Goal: Check status: Check status

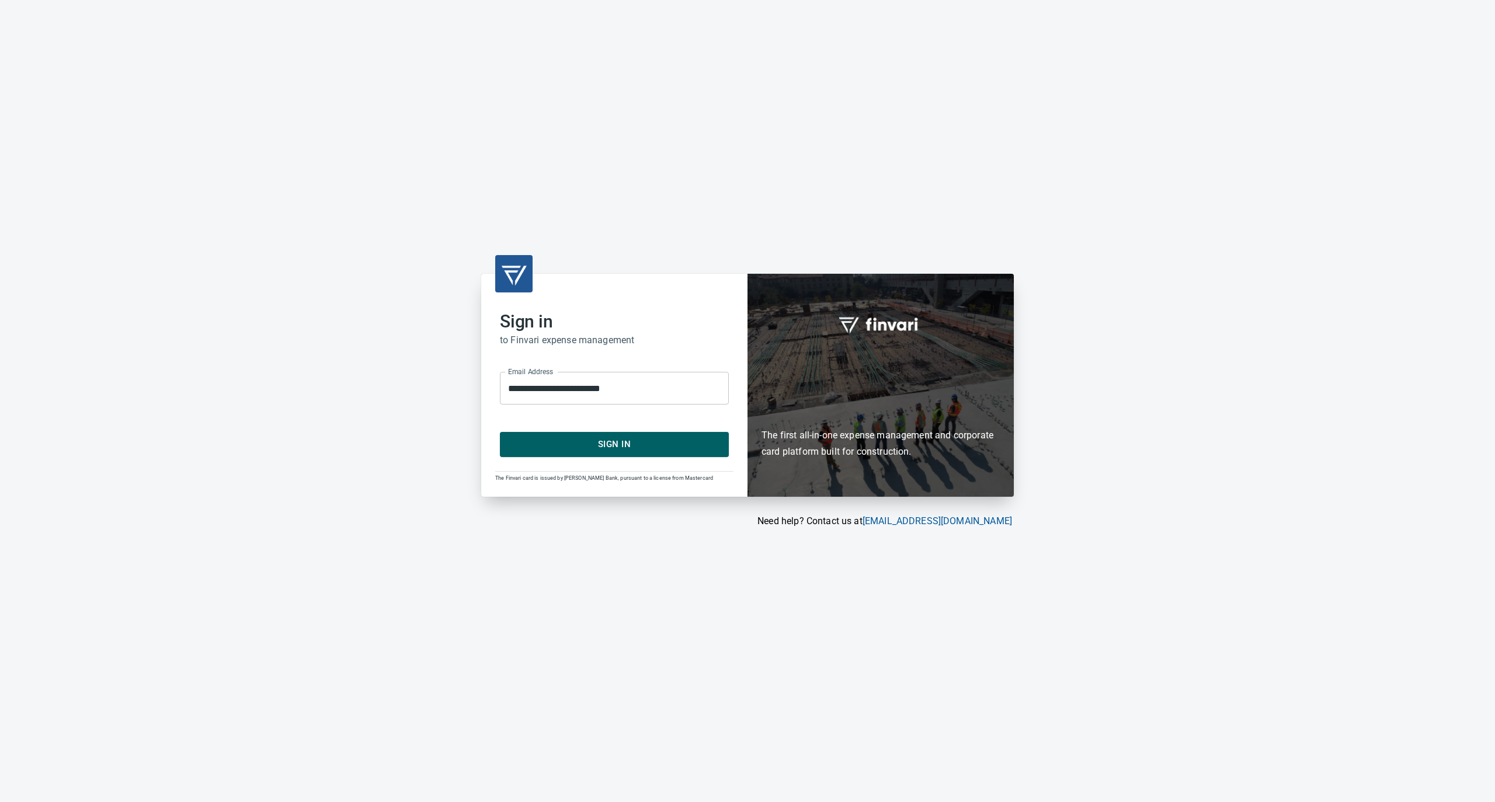
click at [573, 447] on span "Sign In" at bounding box center [614, 444] width 203 height 15
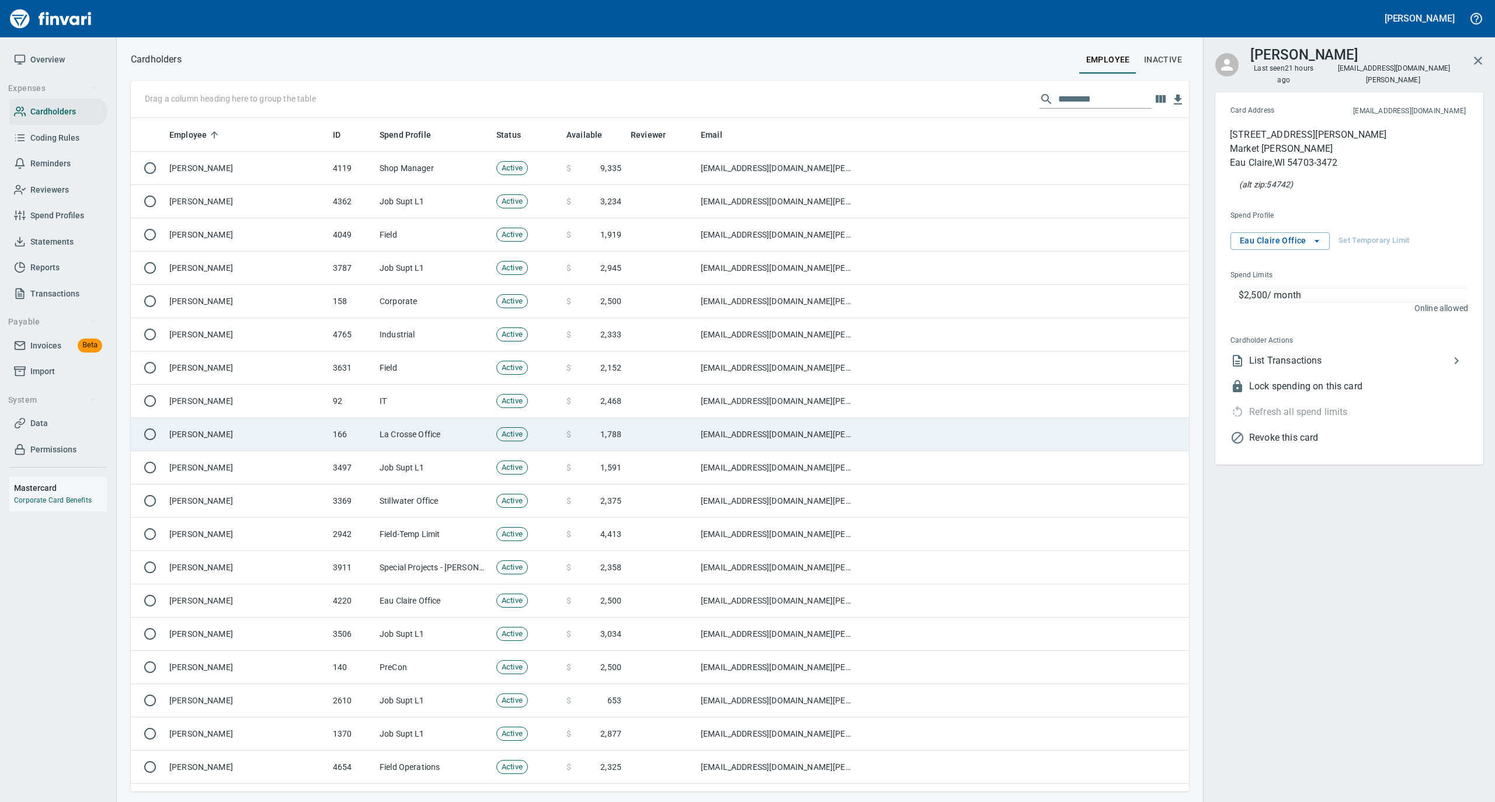
scroll to position [662, 1035]
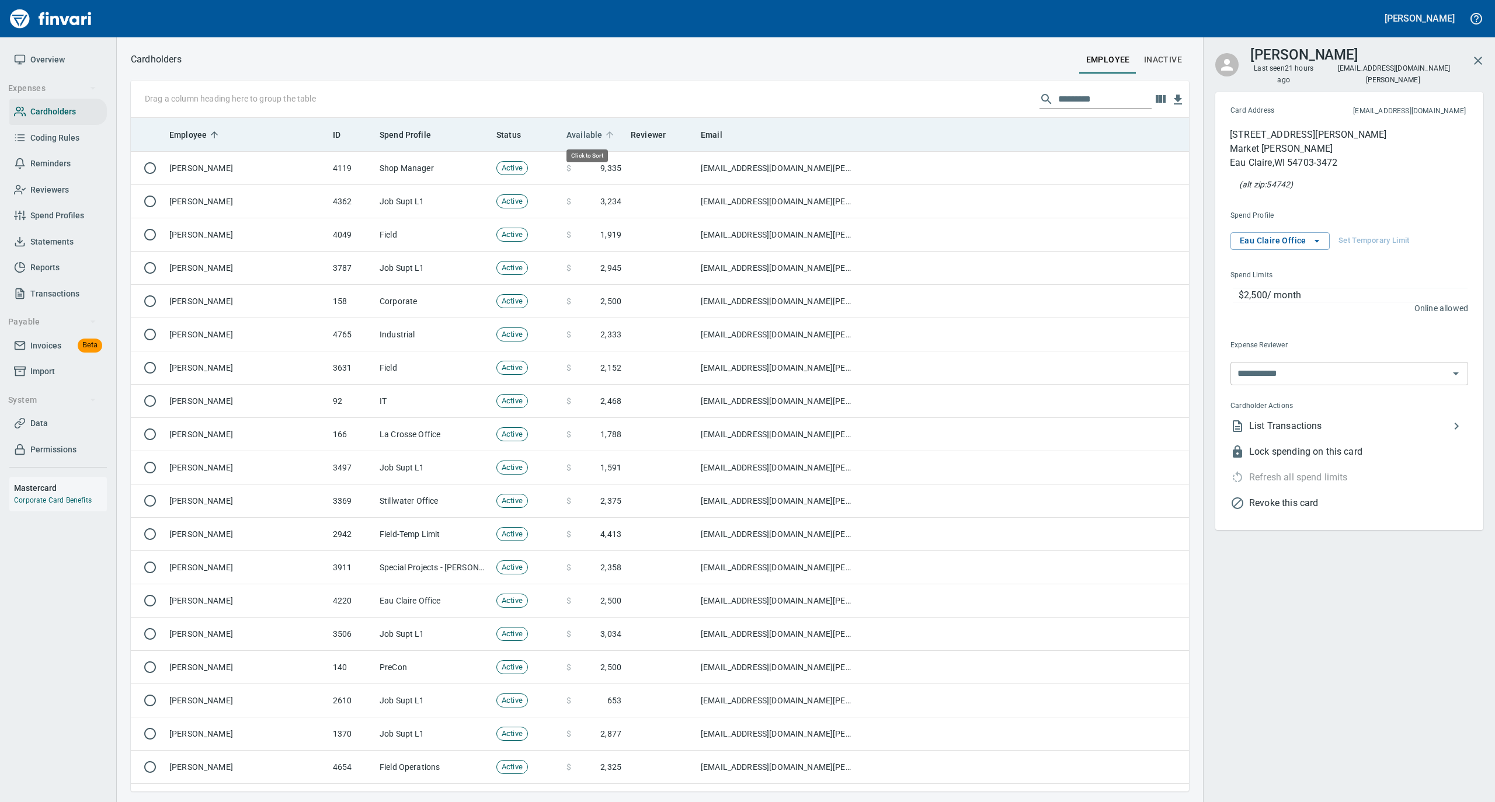
click at [606, 131] on icon at bounding box center [609, 135] width 11 height 11
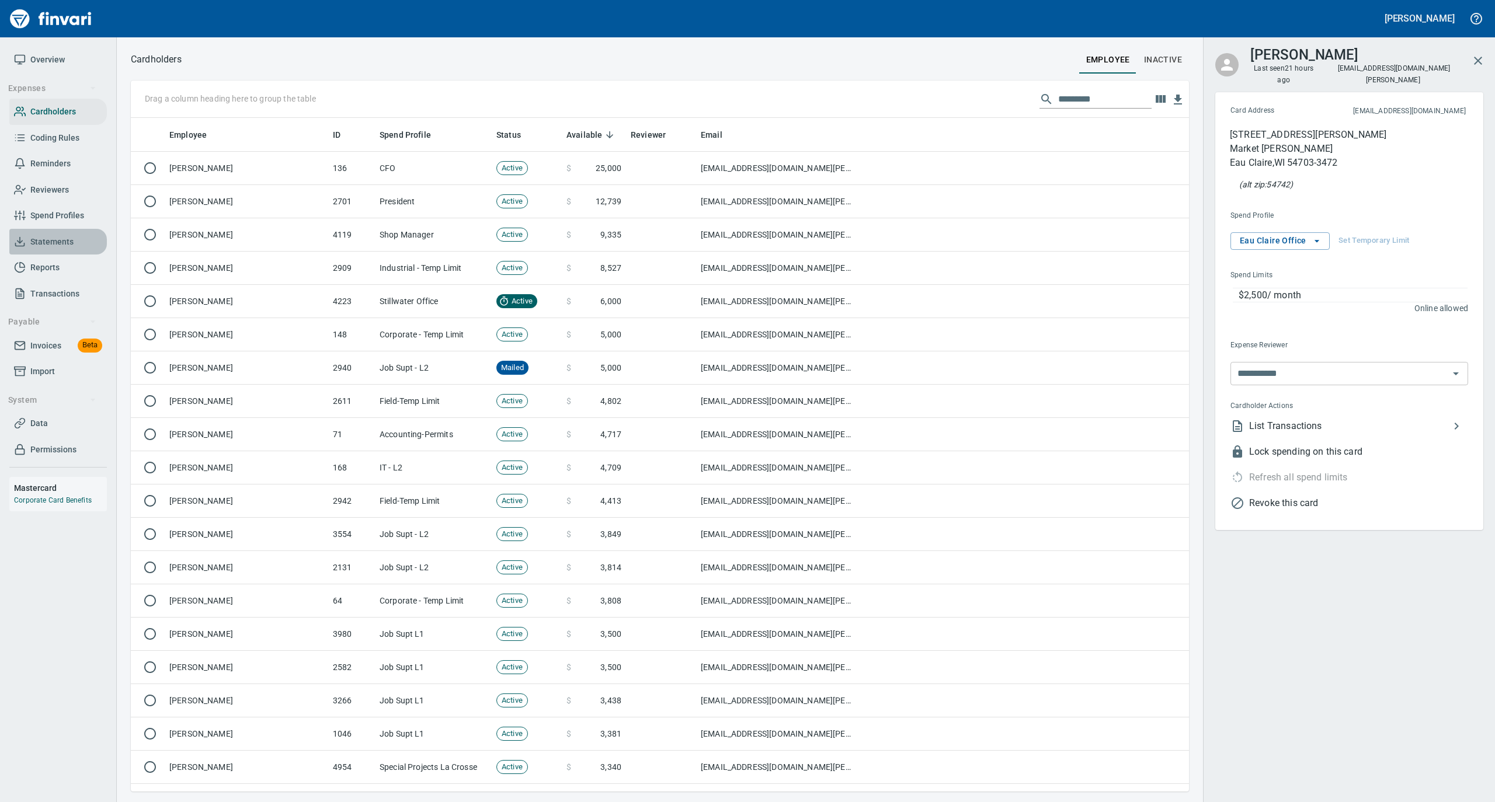
click at [52, 239] on span "Statements" at bounding box center [51, 242] width 43 height 15
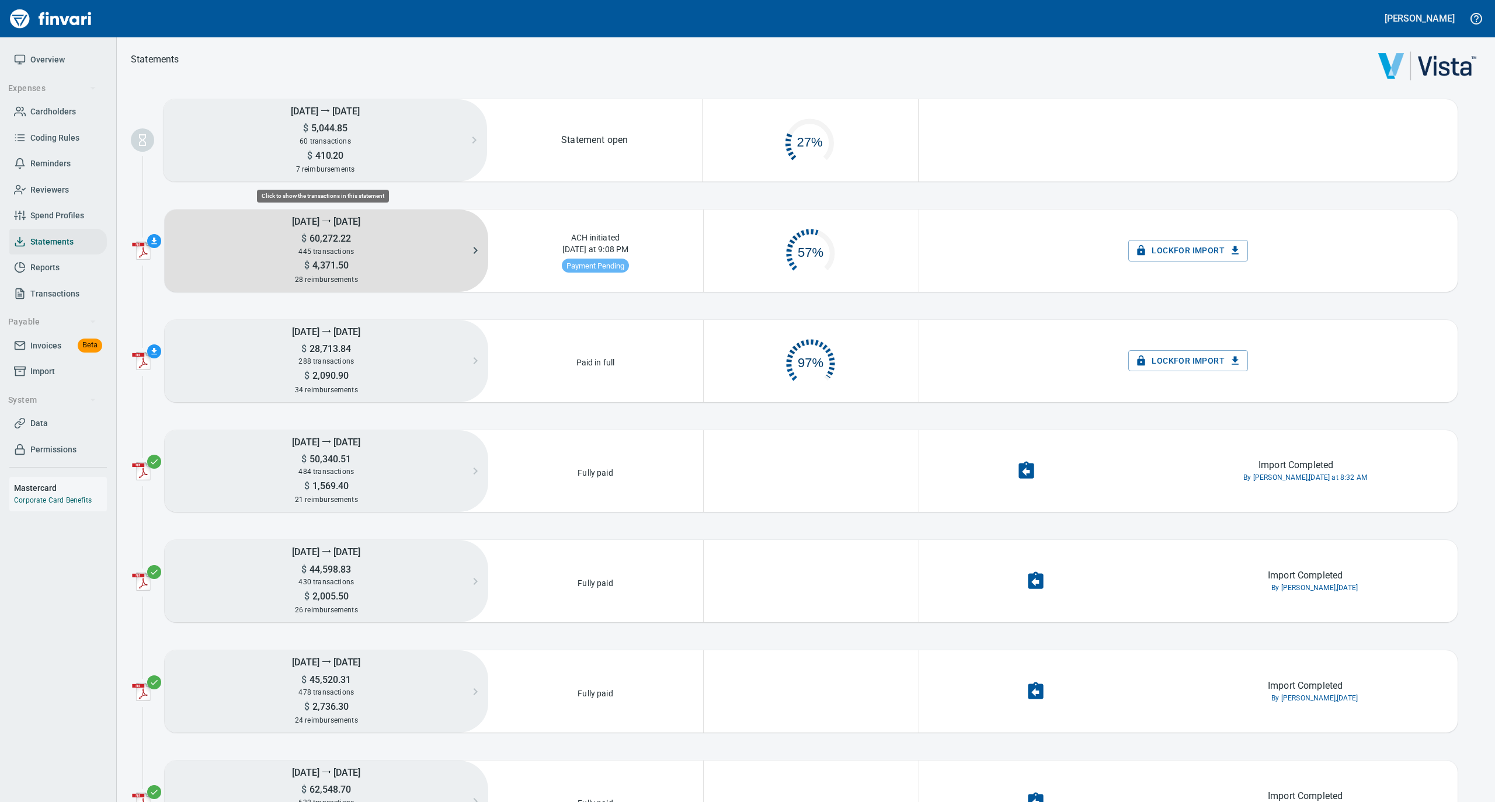
scroll to position [56, 201]
click at [328, 248] on span "445 transactions" at bounding box center [325, 252] width 55 height 8
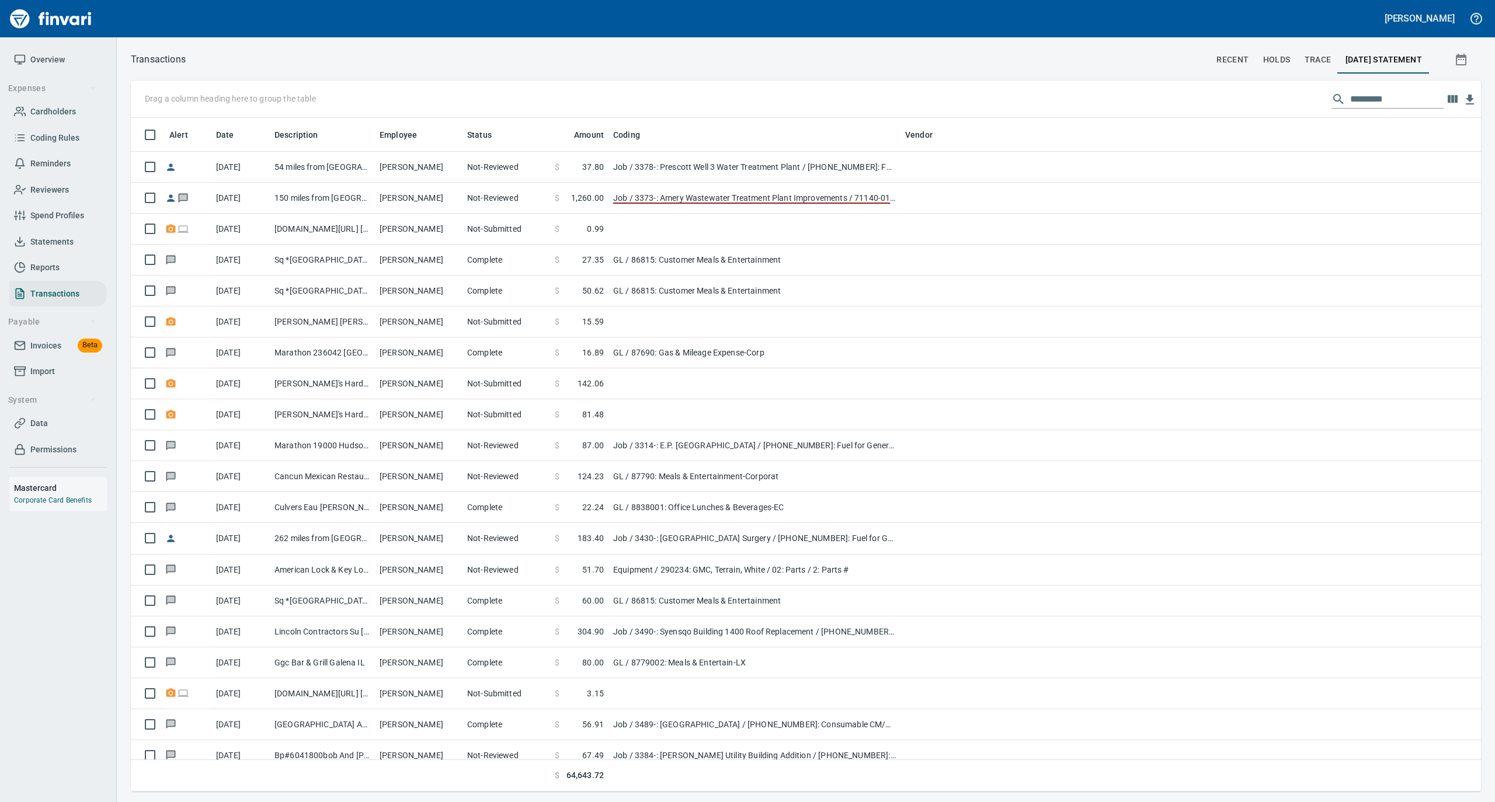
scroll to position [662, 1327]
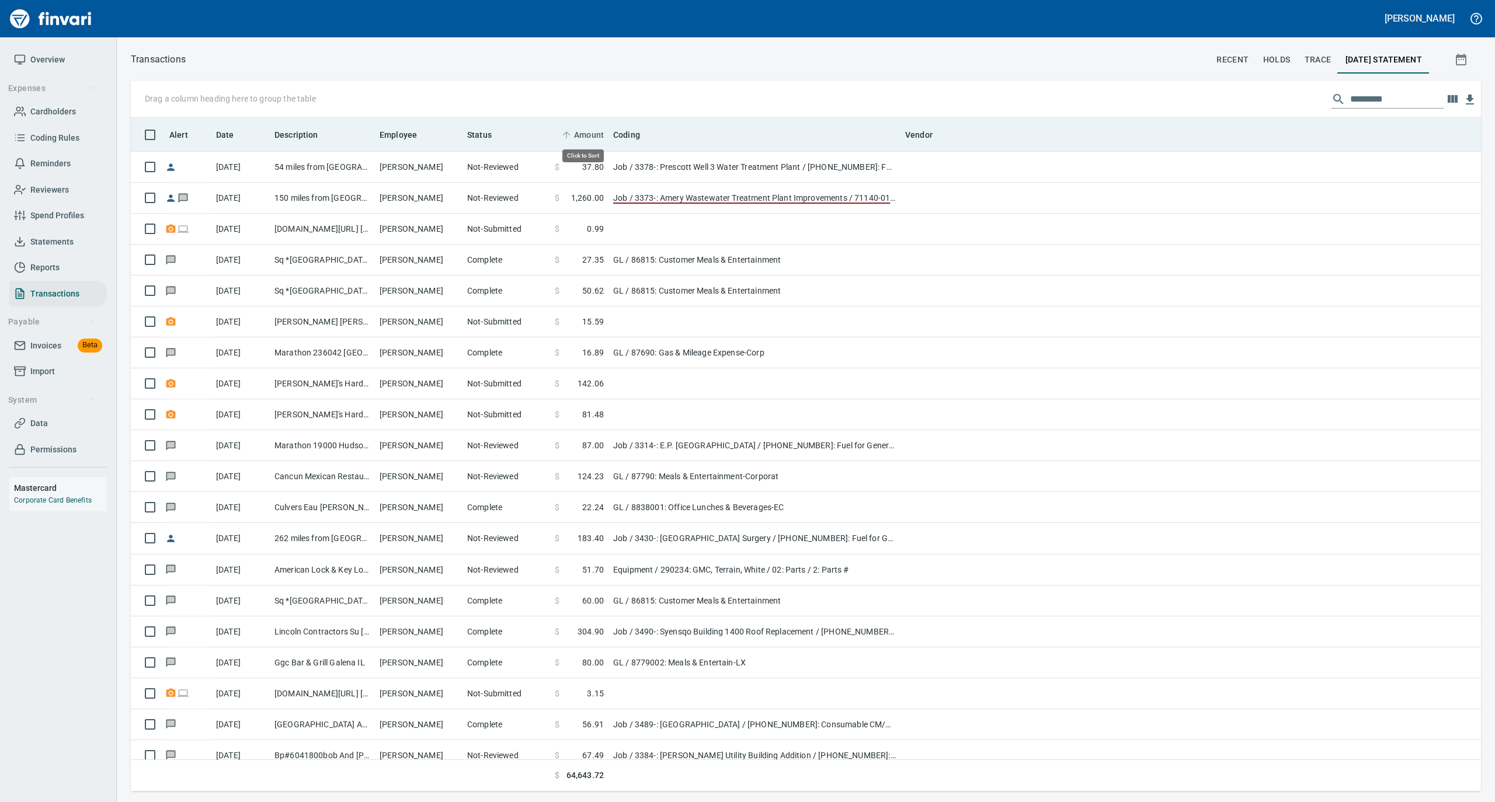
click at [569, 132] on icon at bounding box center [566, 135] width 11 height 11
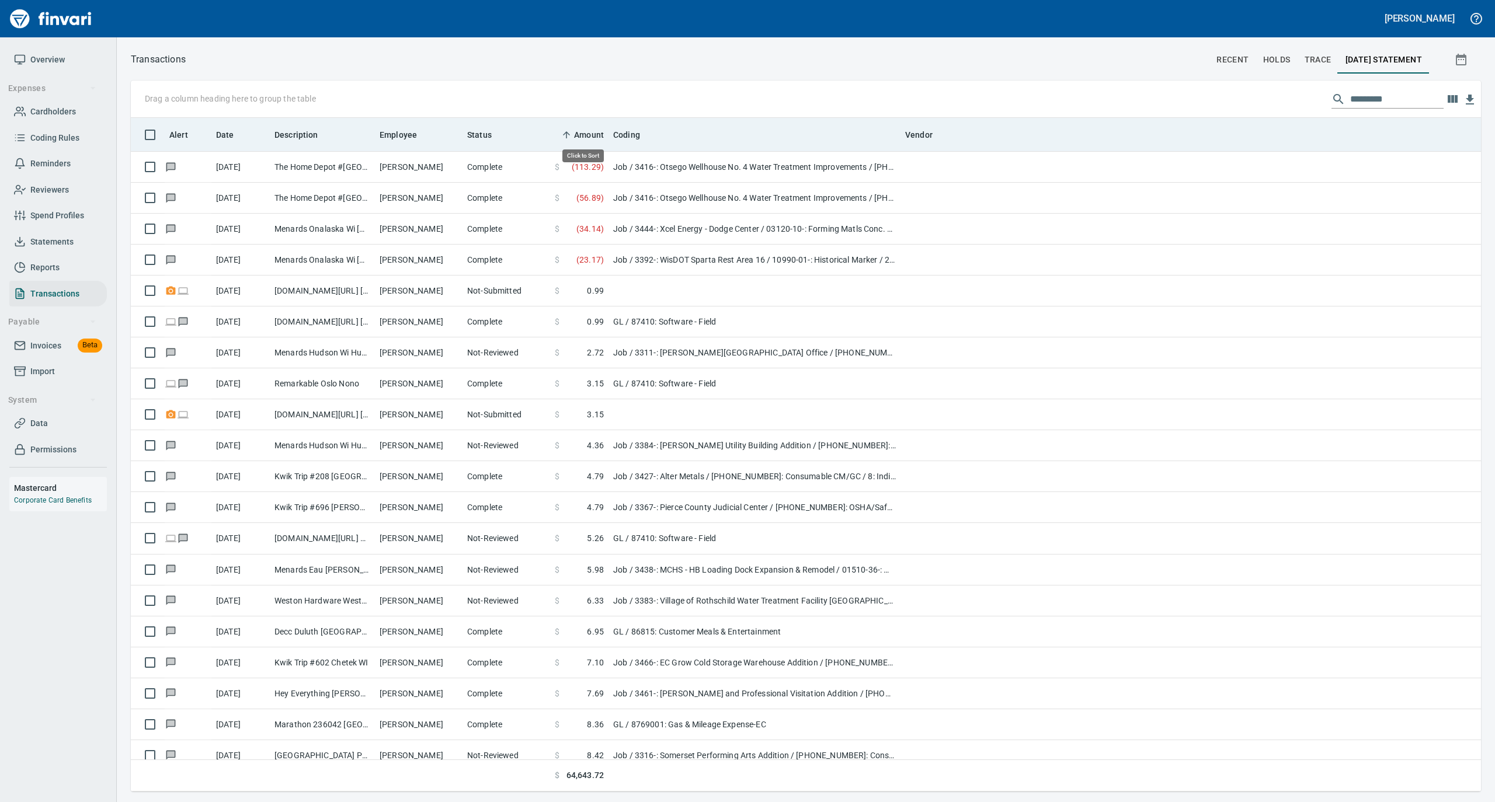
click at [569, 132] on icon at bounding box center [566, 135] width 11 height 11
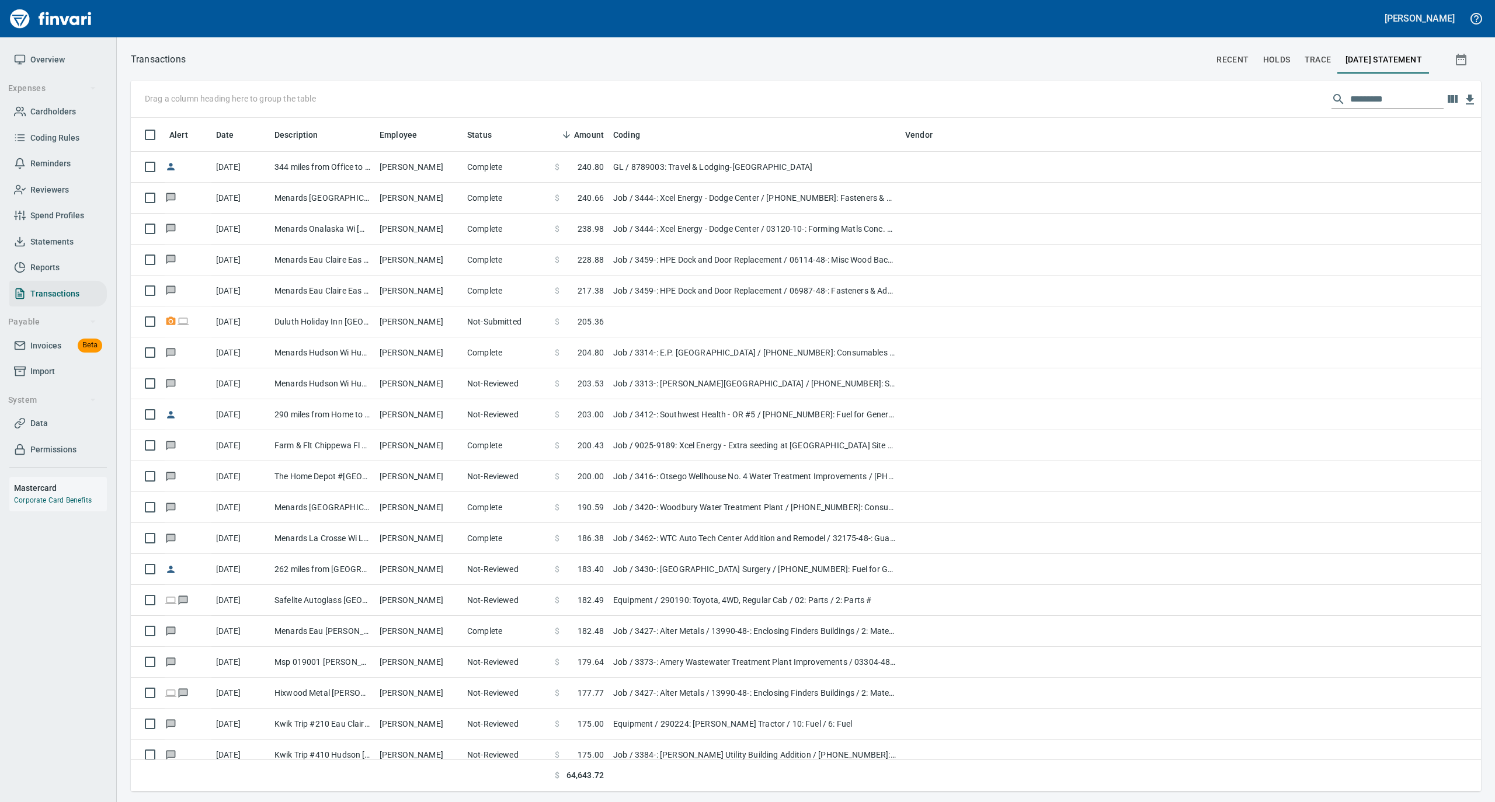
scroll to position [1168, 0]
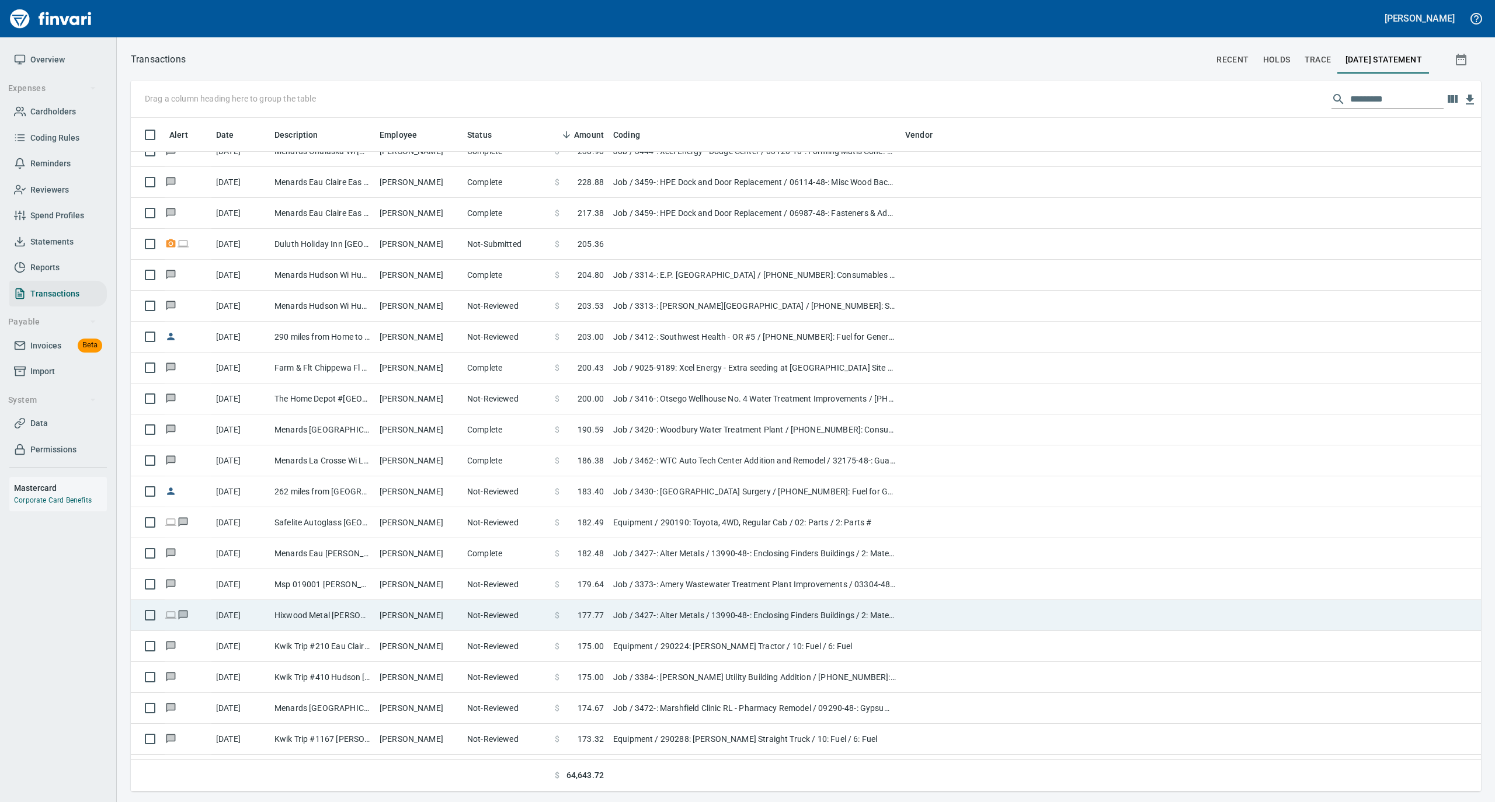
click at [416, 620] on td "[PERSON_NAME]" at bounding box center [419, 615] width 88 height 31
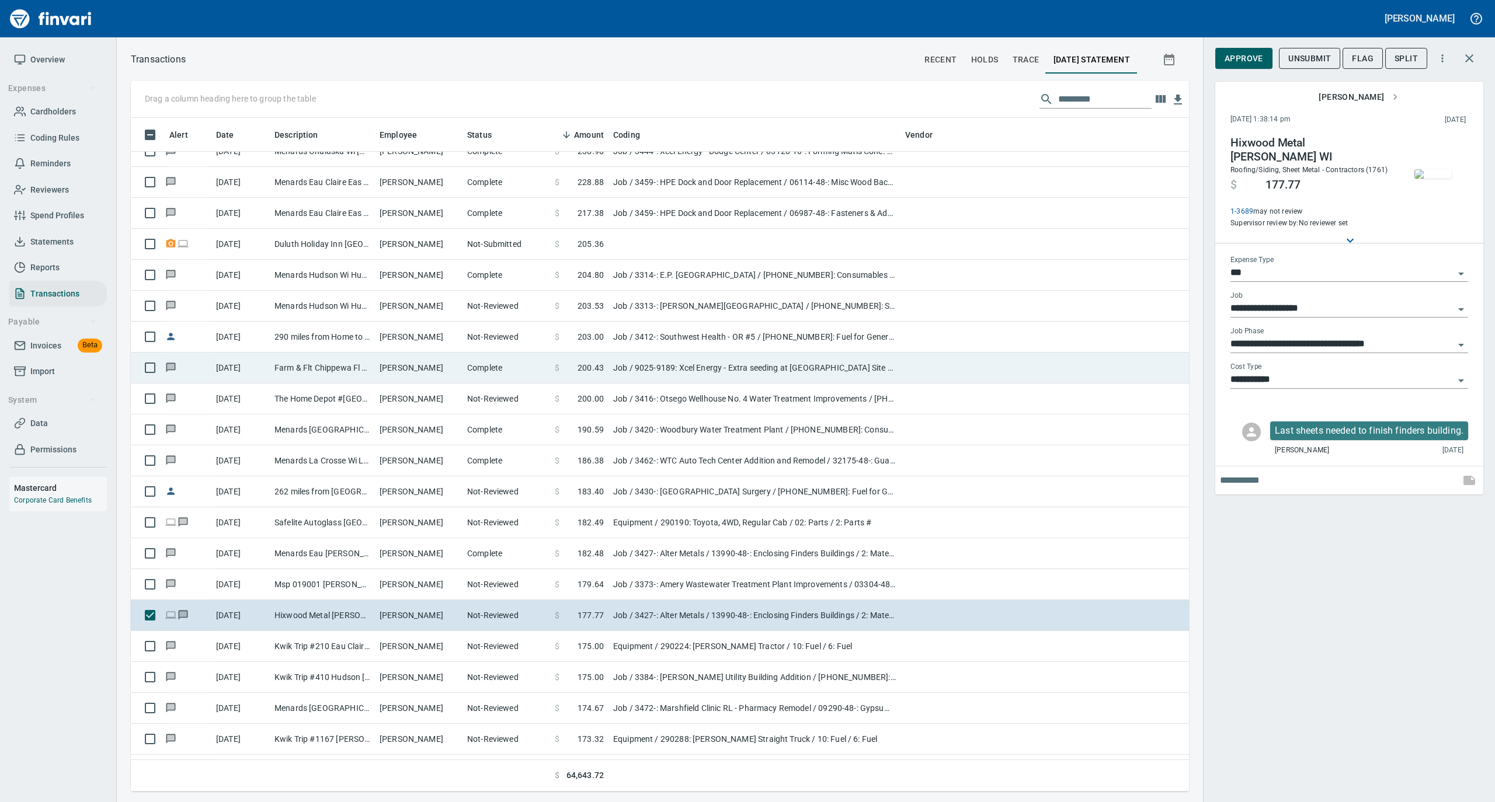
scroll to position [662, 1035]
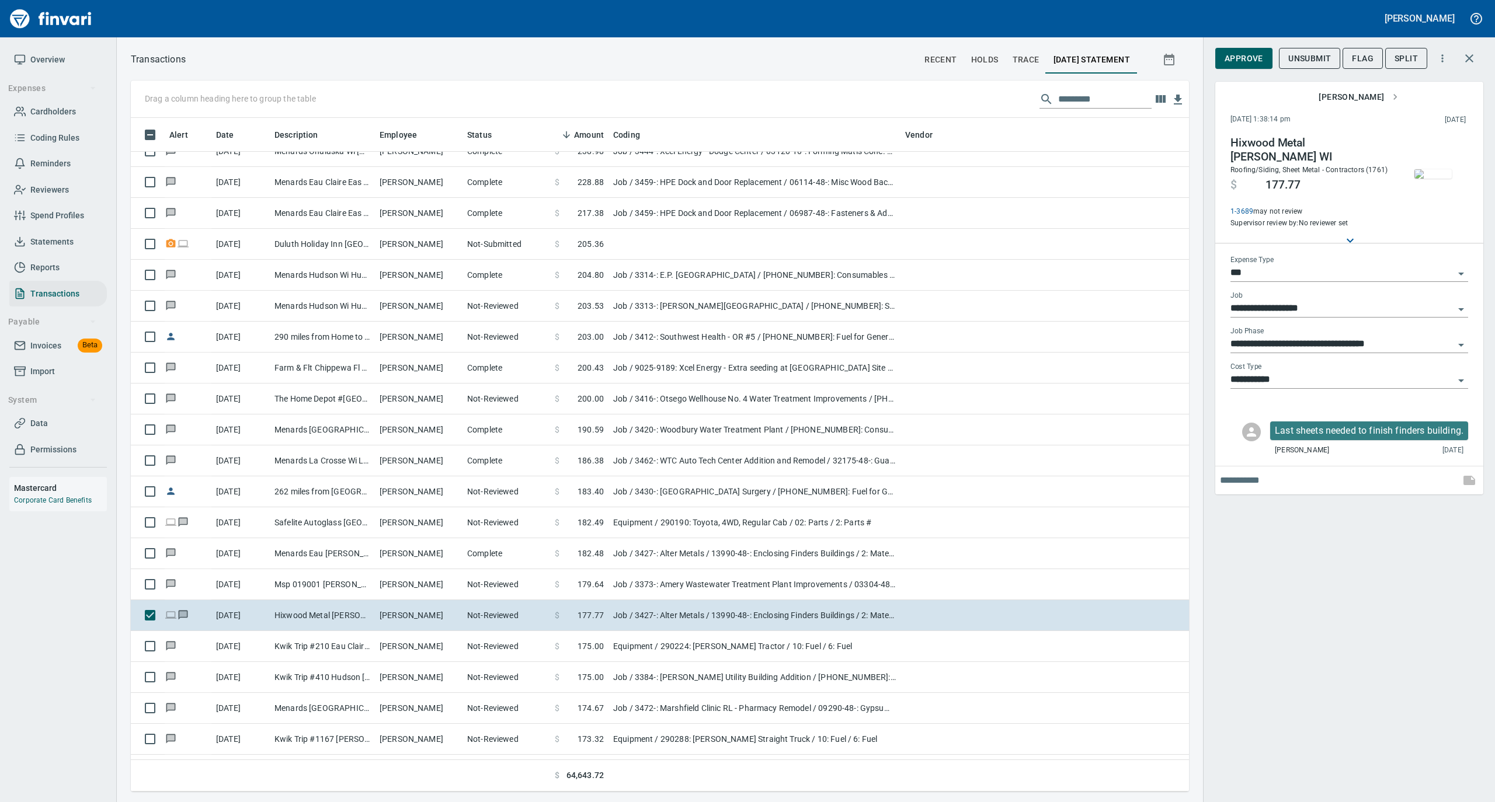
click at [1424, 173] on img "button" at bounding box center [1433, 173] width 37 height 9
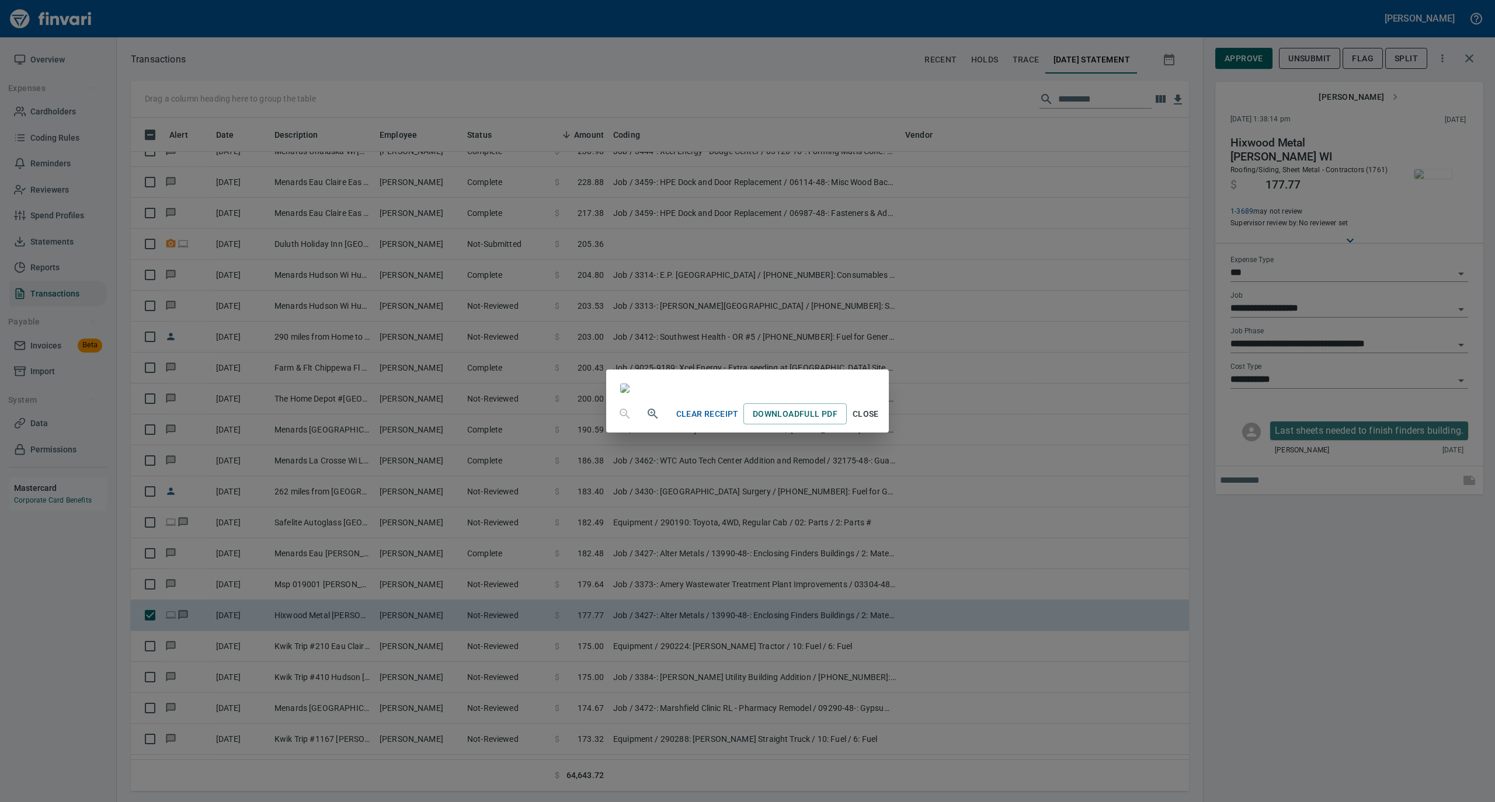
click at [880, 422] on span "Close" at bounding box center [866, 414] width 28 height 15
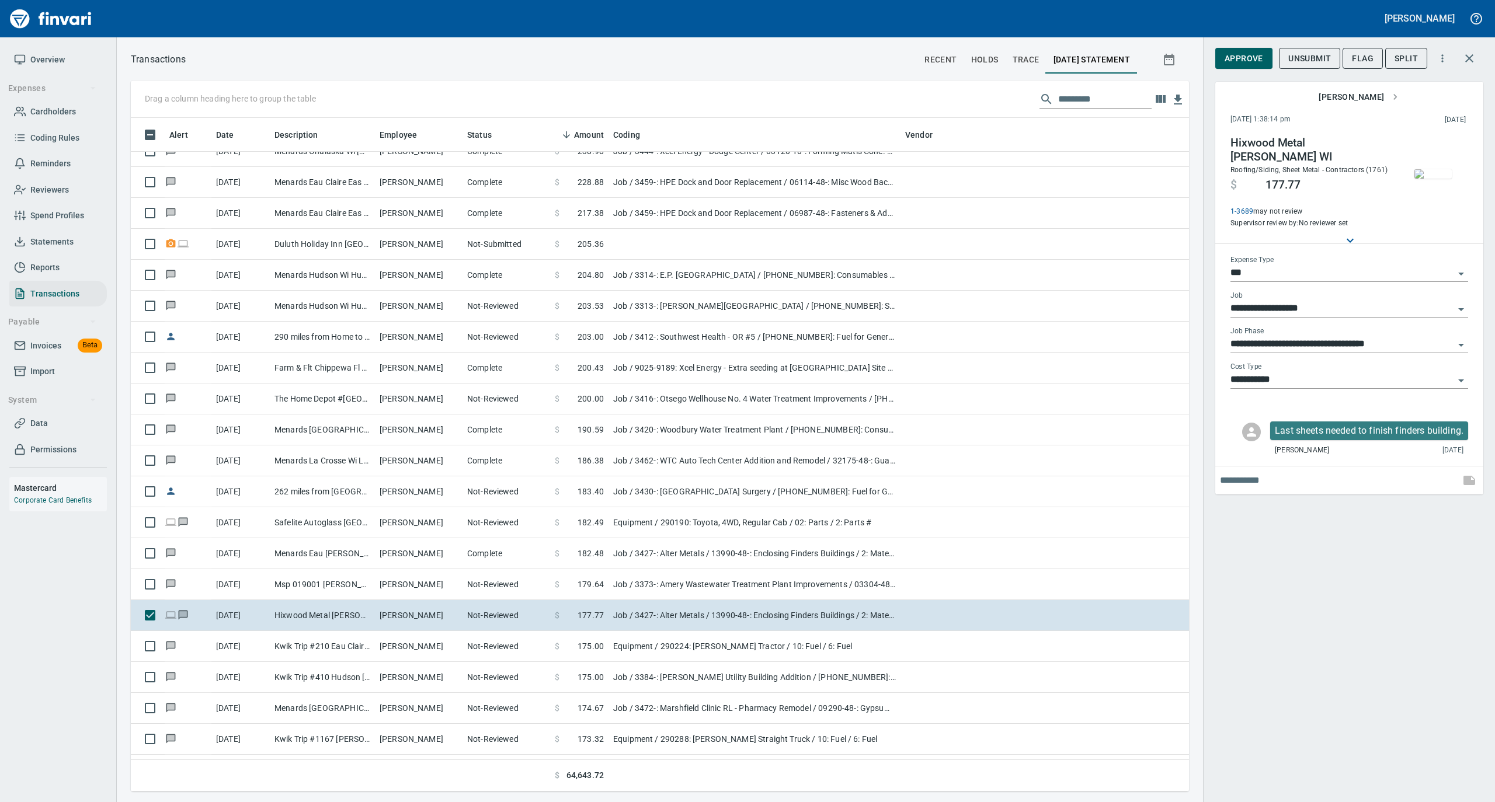
click at [54, 59] on span "Overview" at bounding box center [47, 60] width 34 height 15
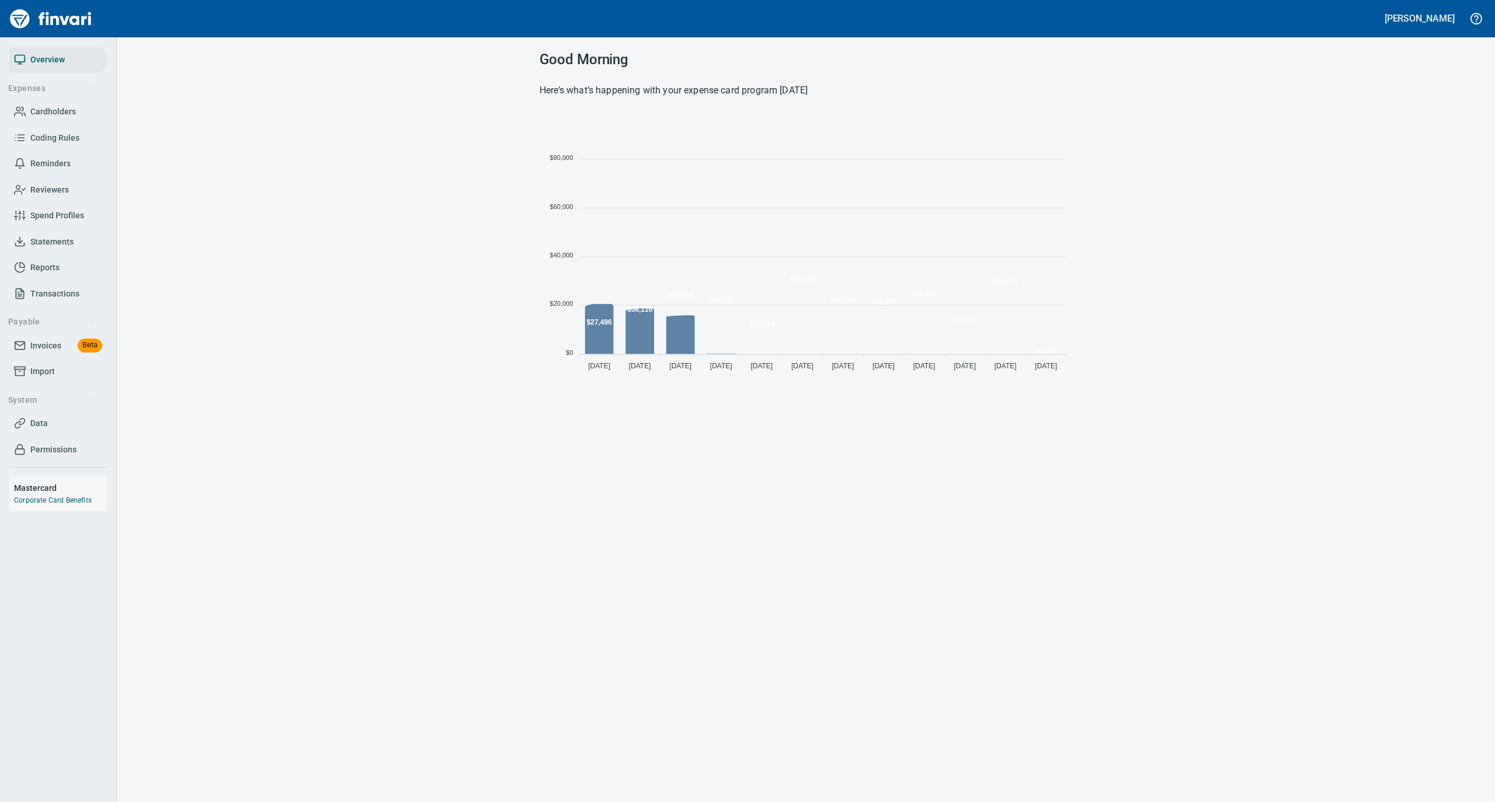
scroll to position [260, 521]
